Goal: Information Seeking & Learning: Find specific fact

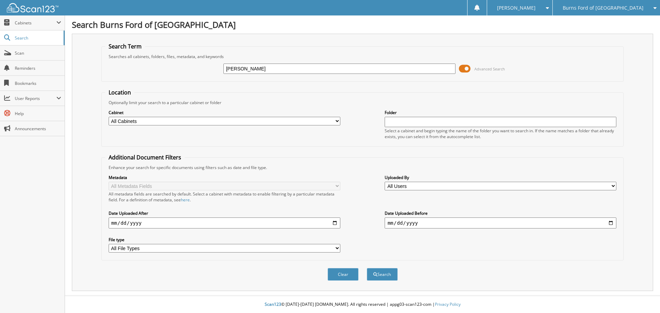
type input "shanta jackson"
click at [367, 268] on button "Search" at bounding box center [382, 274] width 31 height 13
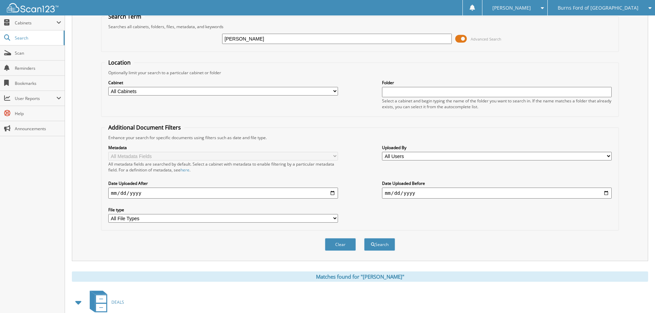
scroll to position [109, 0]
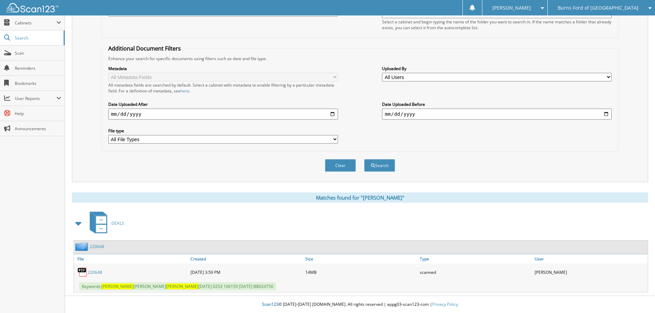
click at [96, 274] on link "220648" at bounding box center [95, 273] width 14 height 6
click at [620, 6] on span "Burns Ford of [GEOGRAPHIC_DATA]" at bounding box center [598, 8] width 81 height 4
click at [613, 33] on link "Burns Auto Credit, Lugoff LLC" at bounding box center [601, 34] width 107 height 12
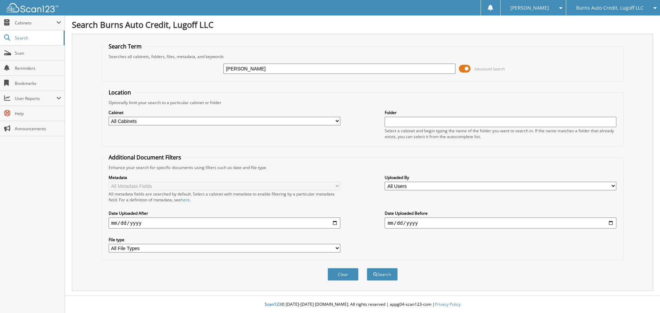
type input "ANDREAS MCDONALDS"
click at [386, 274] on button "Search" at bounding box center [382, 274] width 31 height 13
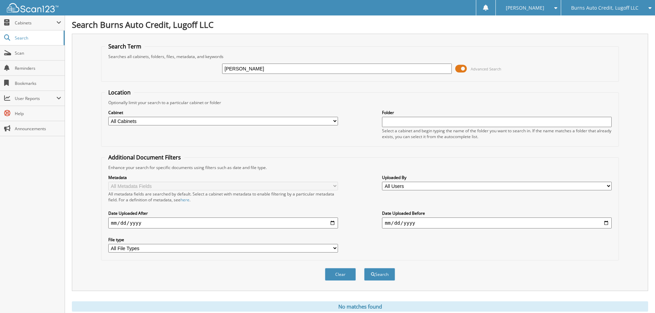
scroll to position [23, 0]
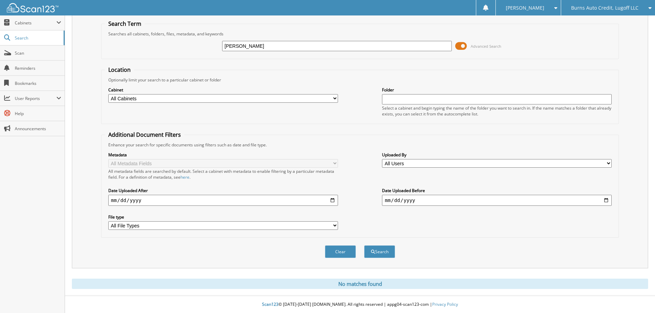
drag, startPoint x: 283, startPoint y: 44, endPoint x: 215, endPoint y: 41, distance: 68.9
click at [215, 41] on div "[PERSON_NAME] Advanced Search" at bounding box center [360, 46] width 510 height 19
click at [290, 45] on input "[PERSON_NAME]" at bounding box center [337, 46] width 230 height 10
type input "ANDREAS MCDONALD"
click at [364, 245] on button "Search" at bounding box center [379, 251] width 31 height 13
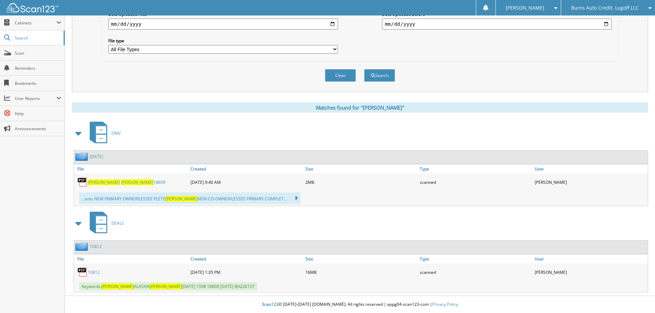
scroll to position [199, 0]
click at [90, 272] on link "10812" at bounding box center [94, 273] width 12 height 6
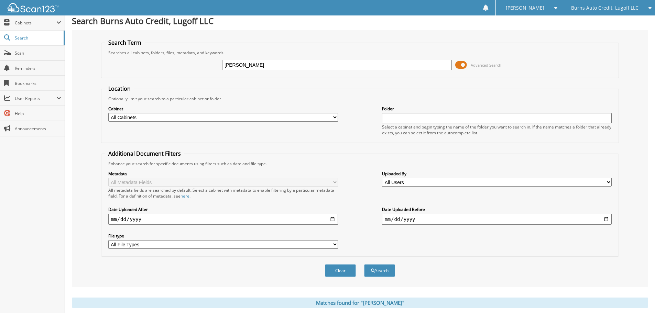
scroll to position [0, 0]
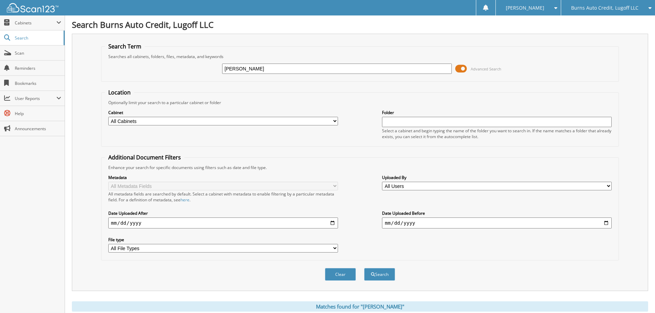
drag, startPoint x: 284, startPoint y: 69, endPoint x: 196, endPoint y: 68, distance: 88.4
click at [196, 68] on div "[PERSON_NAME] Advanced Search" at bounding box center [360, 68] width 510 height 19
type input "[PERSON_NAME]"
click at [364, 268] on button "Search" at bounding box center [379, 274] width 31 height 13
